Goal: Information Seeking & Learning: Find specific fact

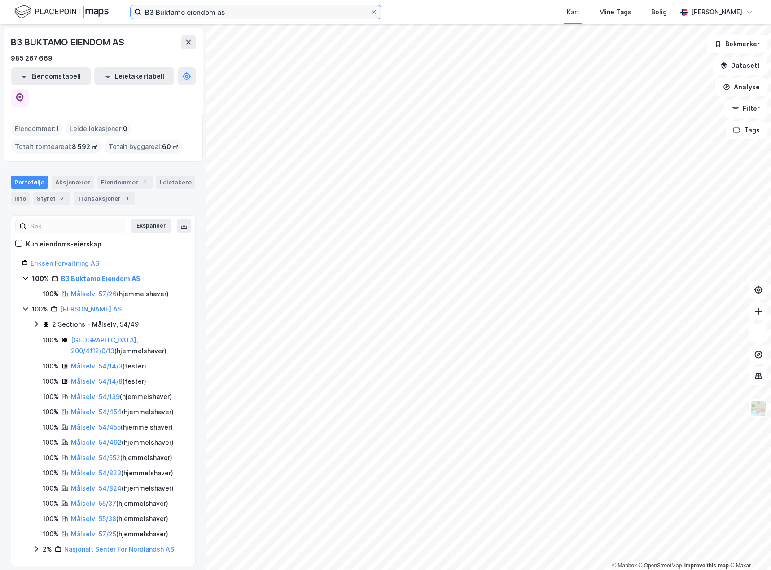
click at [273, 18] on input "B3 Buktamo eiendom as" at bounding box center [255, 11] width 229 height 13
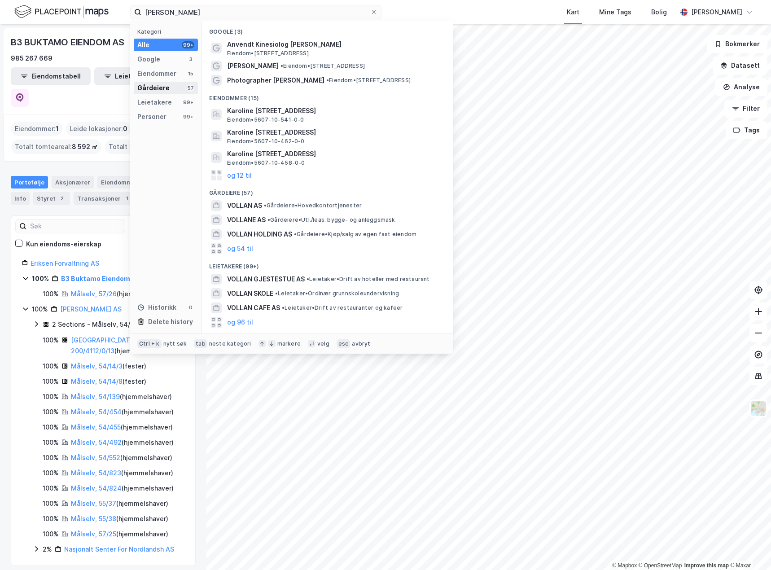
click at [164, 87] on div "Gårdeiere" at bounding box center [153, 88] width 32 height 11
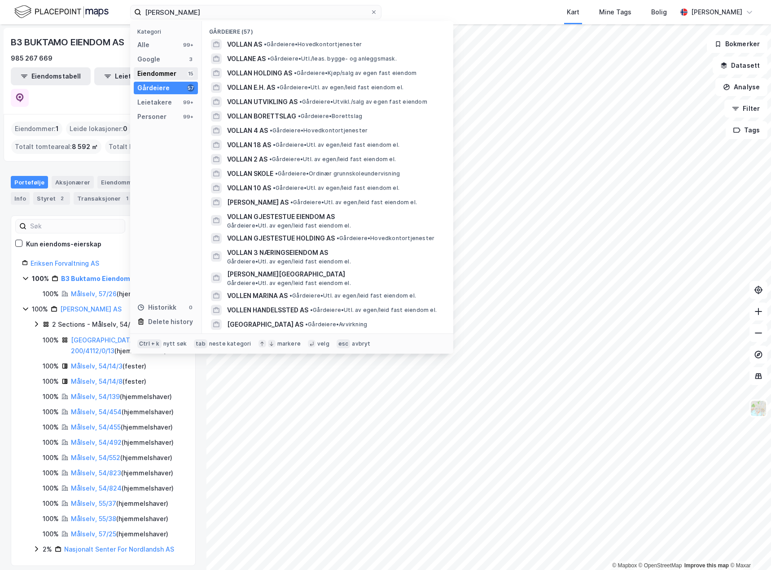
click at [174, 74] on div "Eiendommer" at bounding box center [156, 73] width 39 height 11
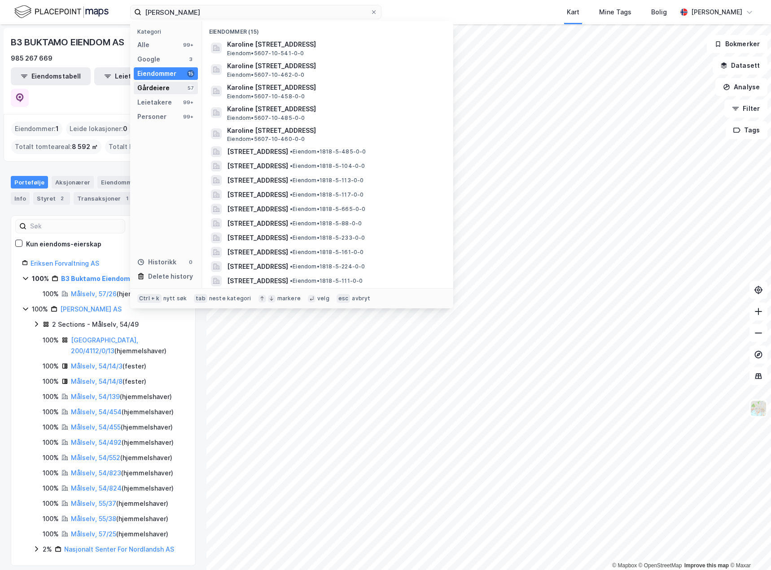
click at [170, 85] on div "Gårdeiere 57" at bounding box center [166, 88] width 64 height 13
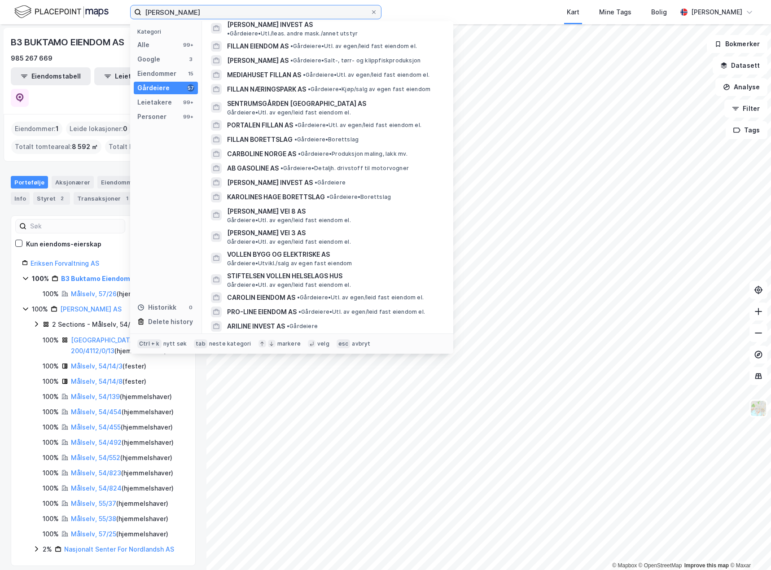
scroll to position [601, 0]
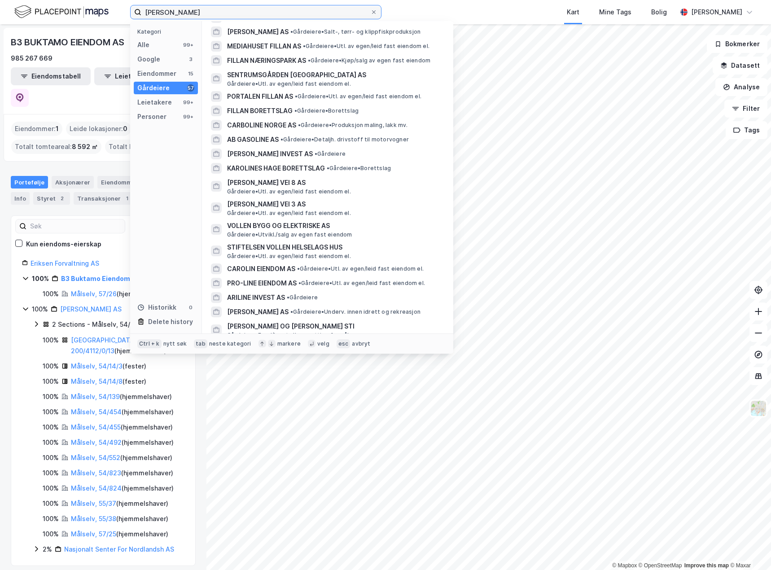
click at [175, 13] on input "Karoline vollan" at bounding box center [255, 11] width 229 height 13
click at [173, 13] on input "Karoline vollan" at bounding box center [255, 11] width 229 height 13
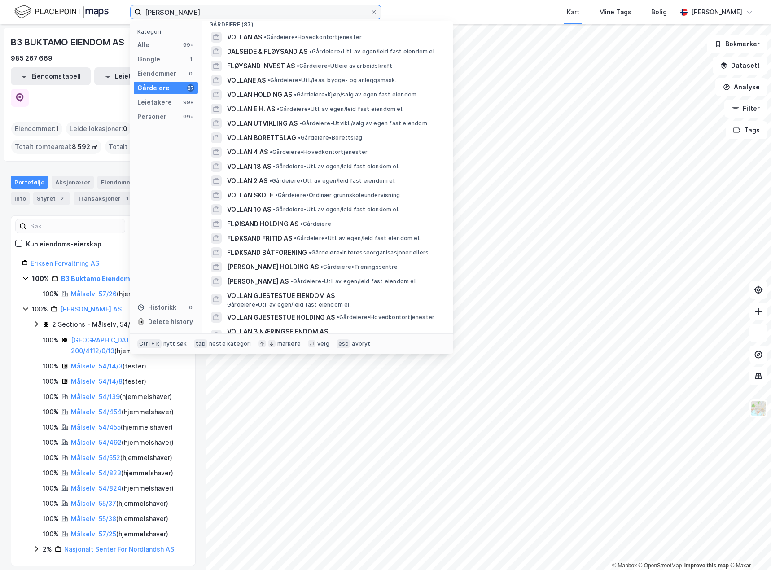
scroll to position [0, 0]
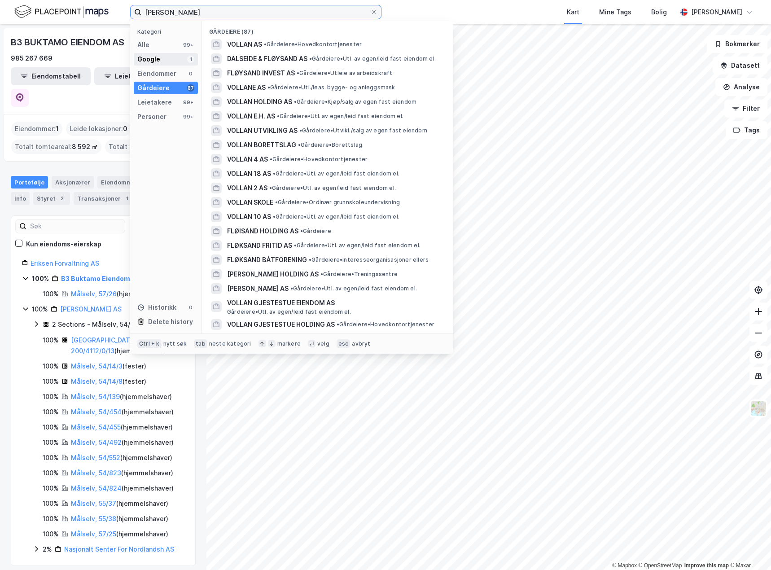
type input "Karoline fløysand vollan"
click at [162, 57] on div "Google 1" at bounding box center [166, 59] width 64 height 13
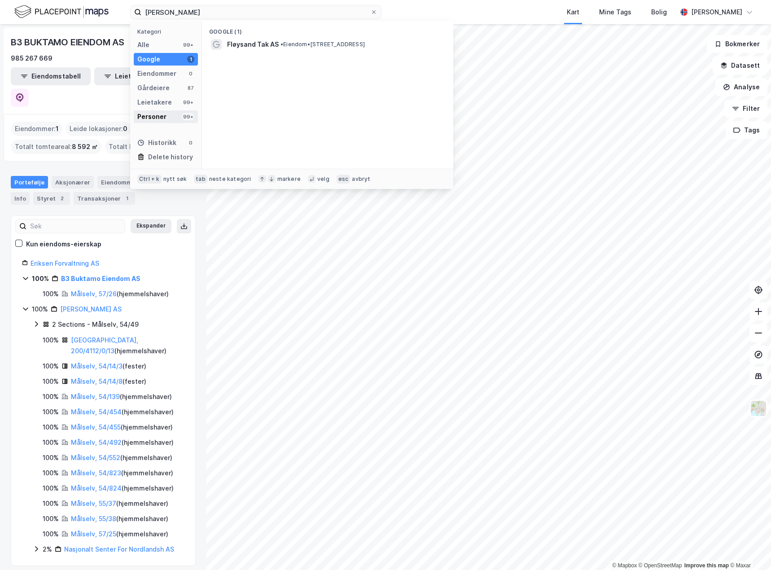
click at [164, 118] on div "Personer" at bounding box center [151, 116] width 29 height 11
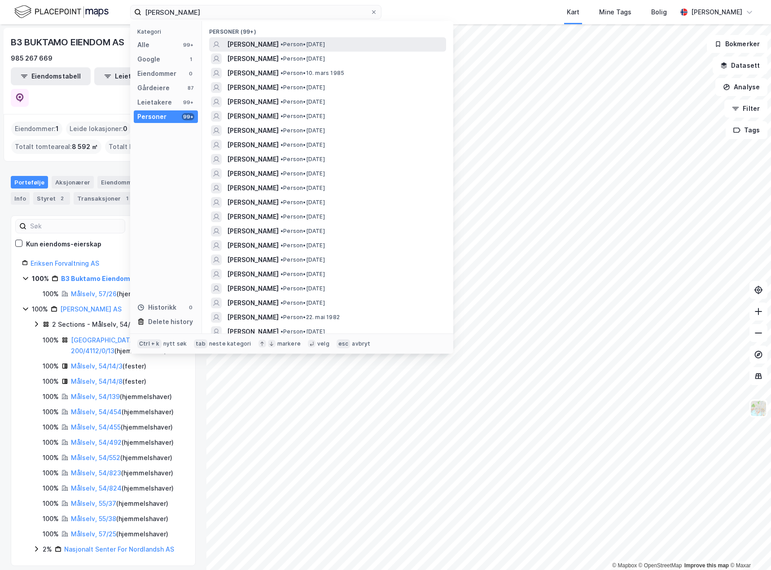
click at [266, 45] on span "[PERSON_NAME]" at bounding box center [253, 44] width 52 height 11
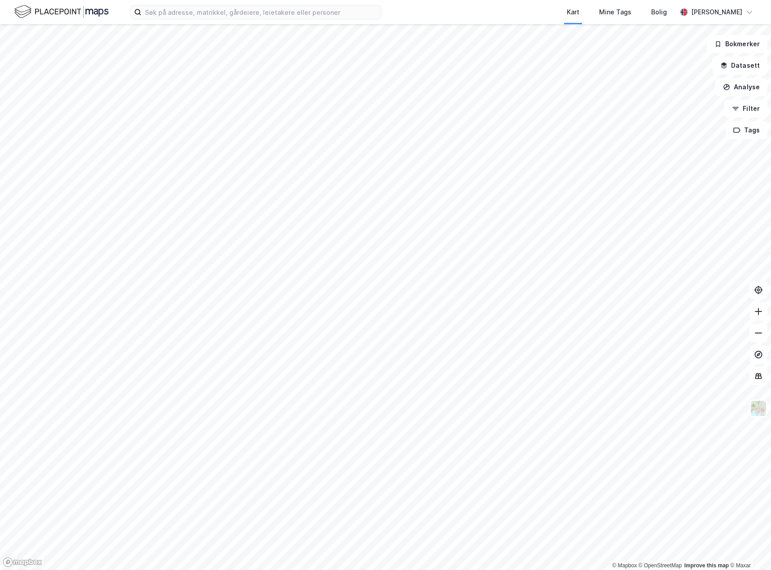
click at [191, 20] on div "Kart Mine Tags Bolig [PERSON_NAME]" at bounding box center [385, 12] width 771 height 24
click at [192, 17] on input at bounding box center [261, 11] width 240 height 13
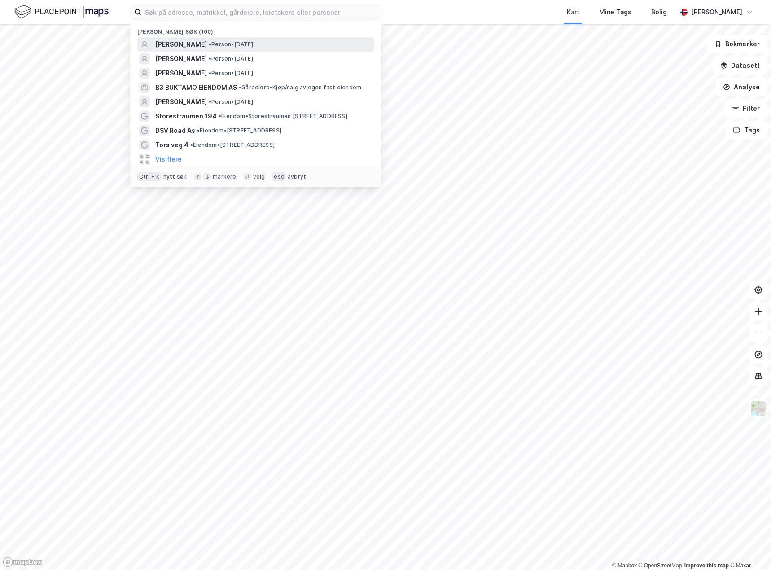
click at [207, 42] on span "[PERSON_NAME]" at bounding box center [181, 44] width 52 height 11
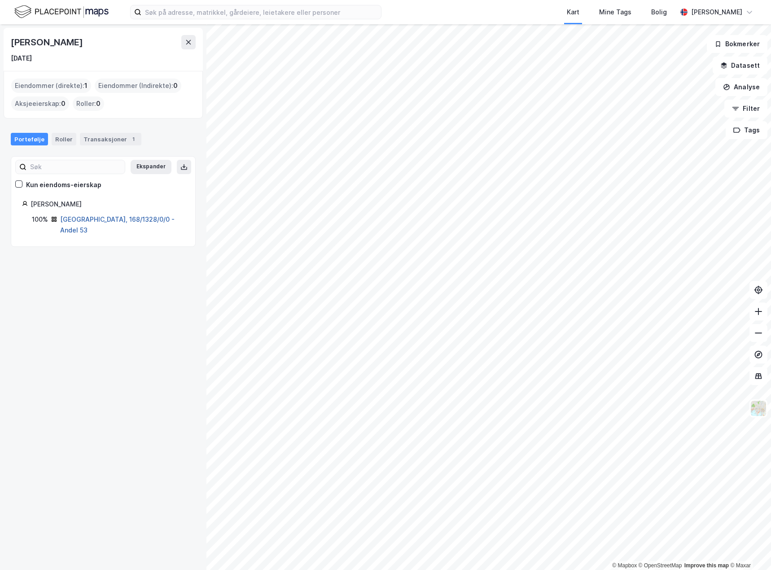
click at [79, 219] on link "[GEOGRAPHIC_DATA], 168/1328/0/0 - Andel 53" at bounding box center [117, 224] width 114 height 18
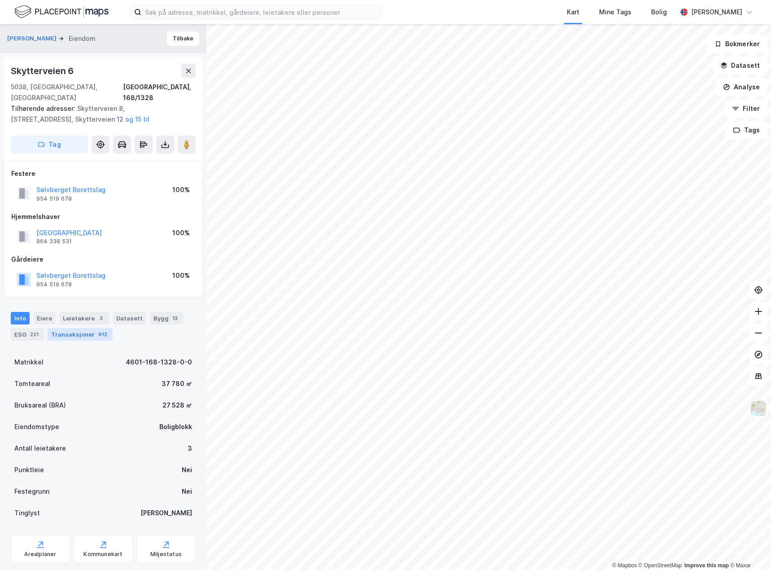
click at [77, 328] on div "Transaksjoner 912" at bounding box center [80, 334] width 65 height 13
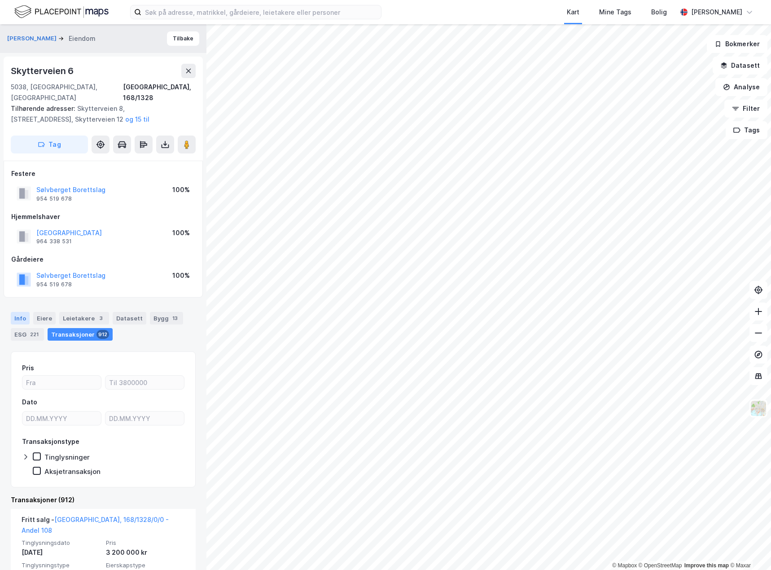
click at [24, 312] on div "Info" at bounding box center [20, 318] width 19 height 13
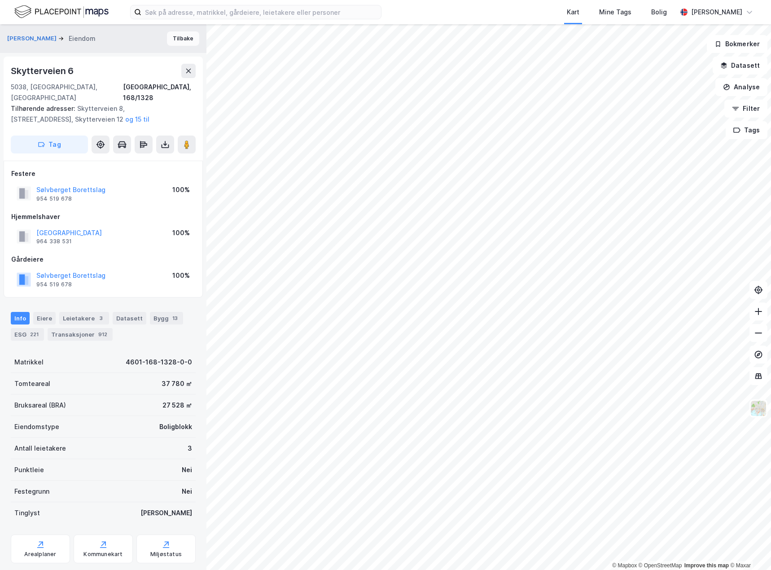
click at [168, 39] on button "Tilbake" at bounding box center [183, 38] width 32 height 14
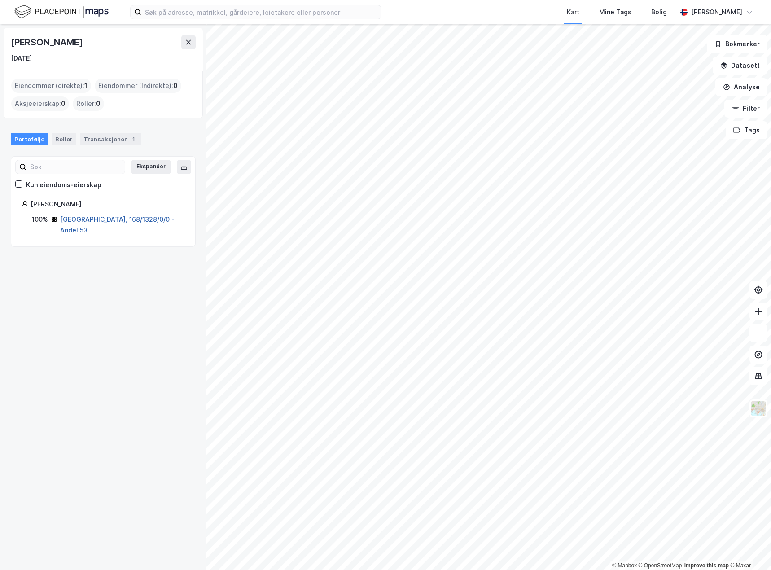
click at [119, 219] on link "[GEOGRAPHIC_DATA], 168/1328/0/0 - Andel 53" at bounding box center [117, 224] width 114 height 18
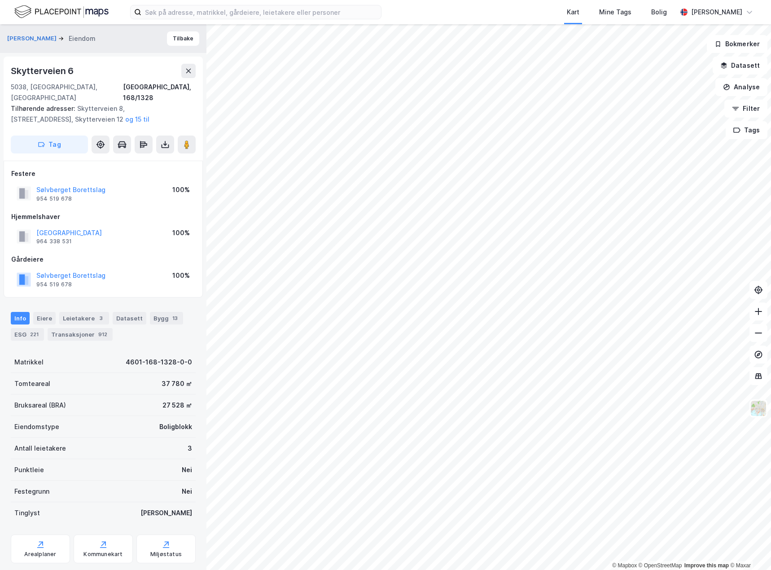
scroll to position [0, 0]
click at [66, 328] on div "Transaksjoner 912" at bounding box center [80, 334] width 65 height 13
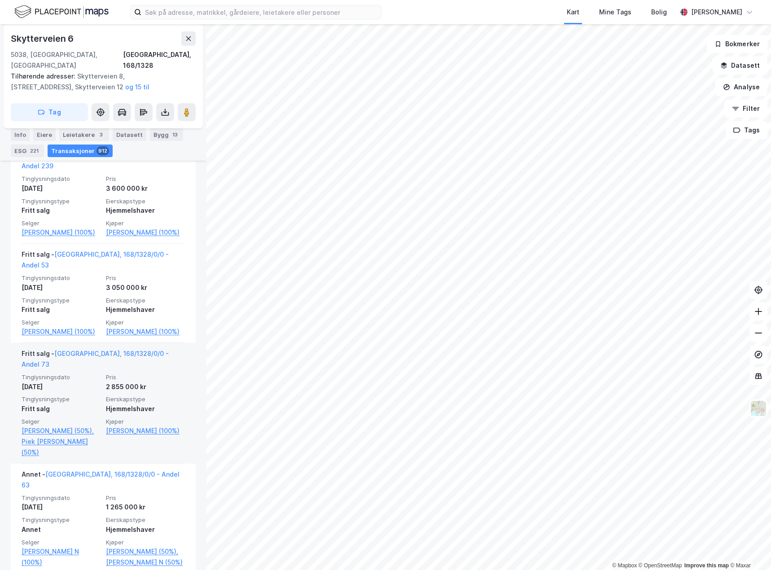
scroll to position [4173, 0]
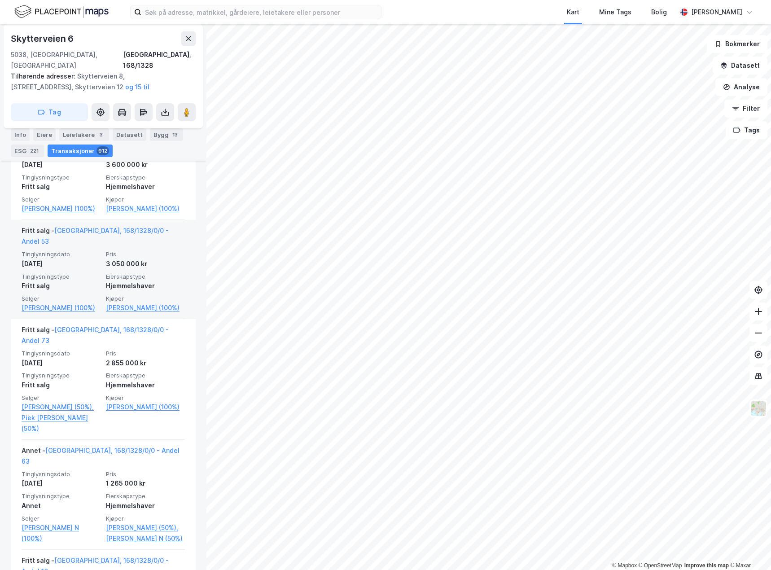
click at [143, 258] on div "3 050 000 kr" at bounding box center [145, 263] width 79 height 11
click at [139, 227] on link "[GEOGRAPHIC_DATA], 168/1328/0/0 - Andel 53" at bounding box center [95, 236] width 147 height 18
drag, startPoint x: 160, startPoint y: 218, endPoint x: 19, endPoint y: 223, distance: 141.0
click at [19, 223] on div "Fritt salg - [GEOGRAPHIC_DATA], 168/1328/0/0 - Andel 53 Tinglysningsdato [DATE]…" at bounding box center [103, 269] width 185 height 99
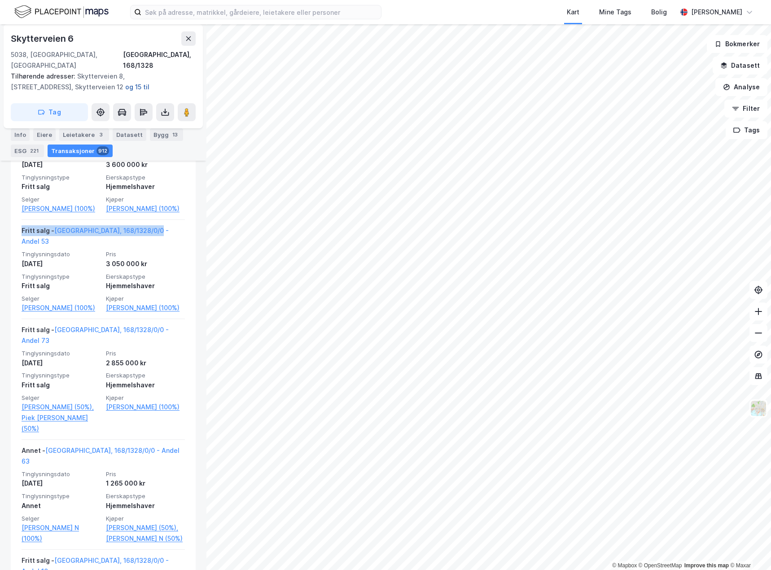
click at [0, 0] on button "og 15 til" at bounding box center [0, 0] width 0 height 0
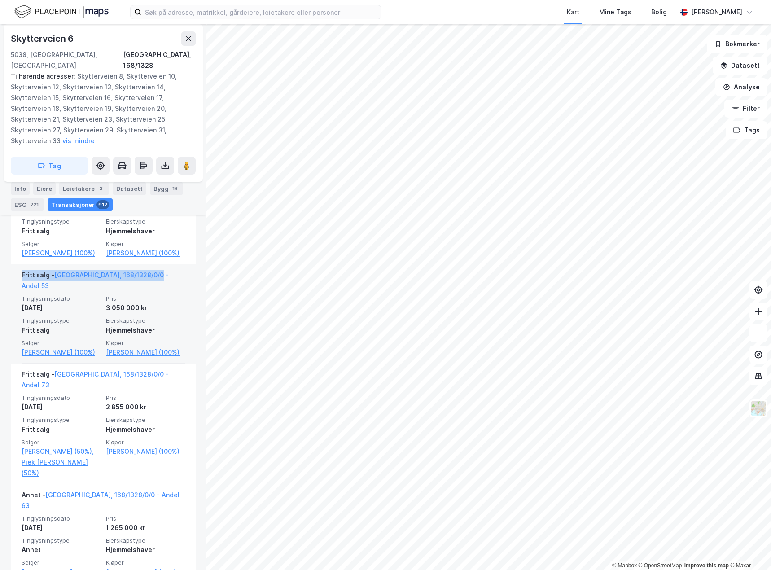
scroll to position [4182, 0]
